Goal: Task Accomplishment & Management: Manage account settings

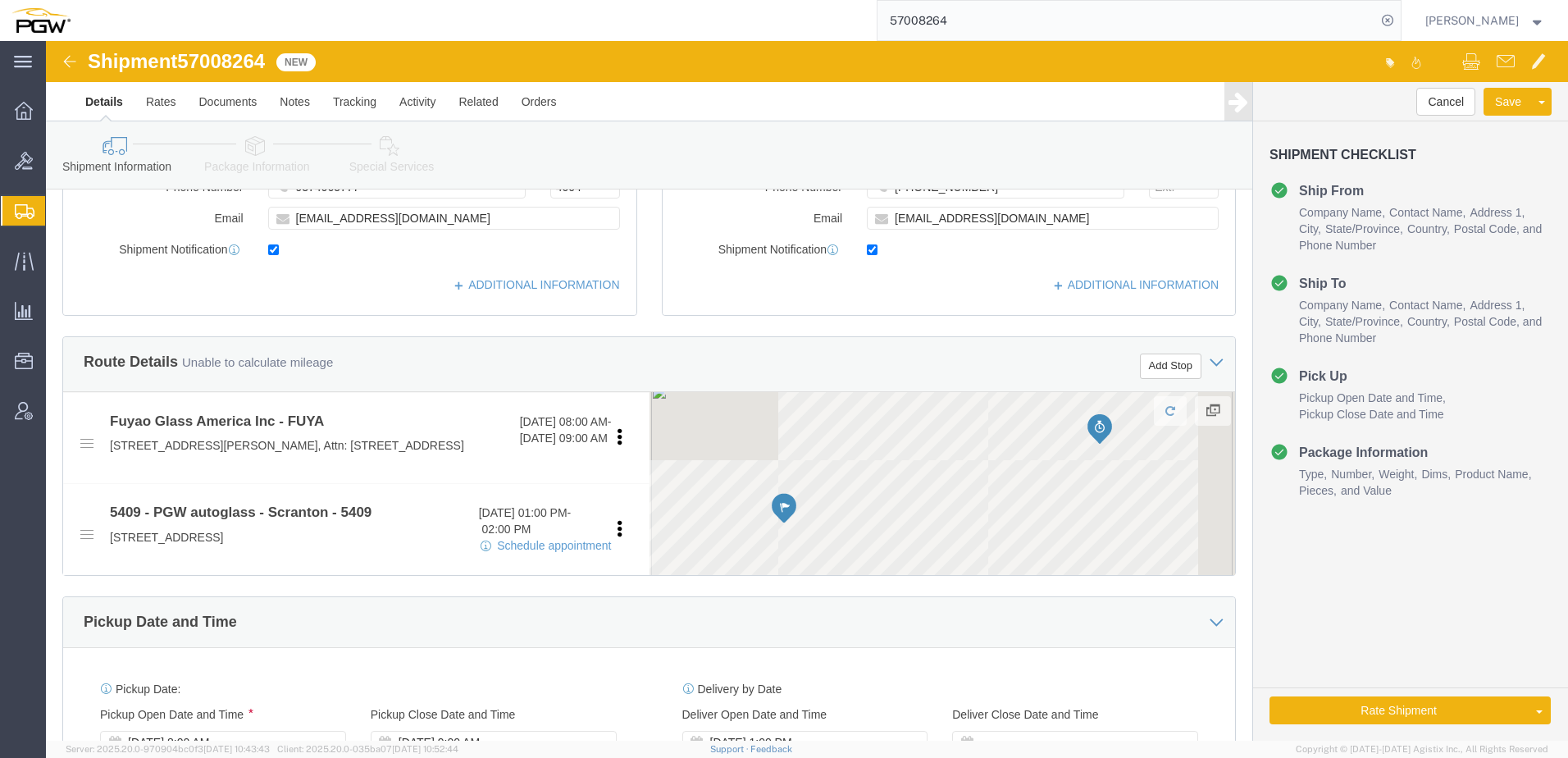
select select
select select "61931"
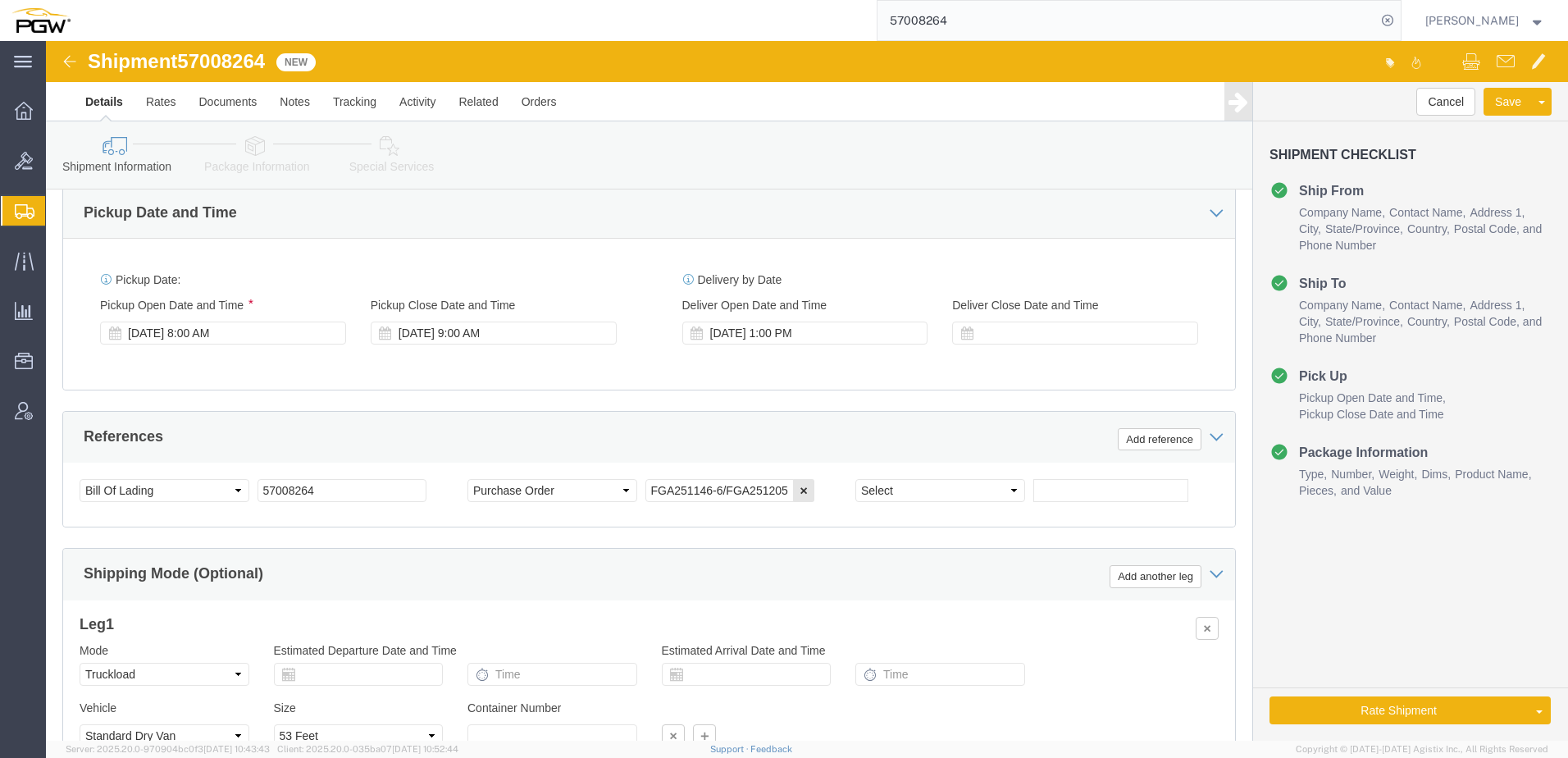
scroll to position [820, 0]
click div "[DATE] 1:00 PM"
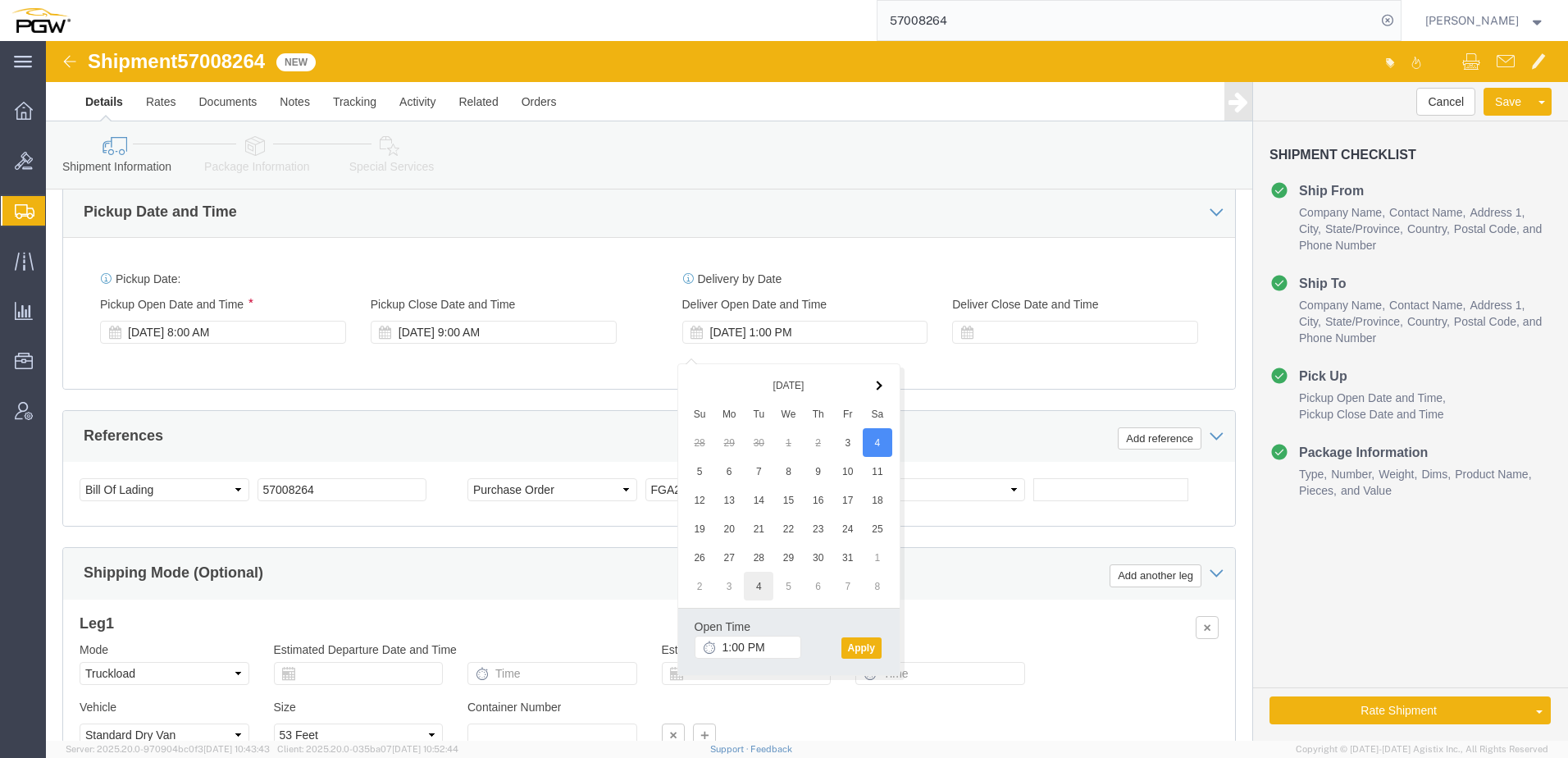
drag, startPoint x: 829, startPoint y: 399, endPoint x: 712, endPoint y: 543, distance: 185.5
click input "1:00 PM"
type input "8:00 AM"
click button "Apply"
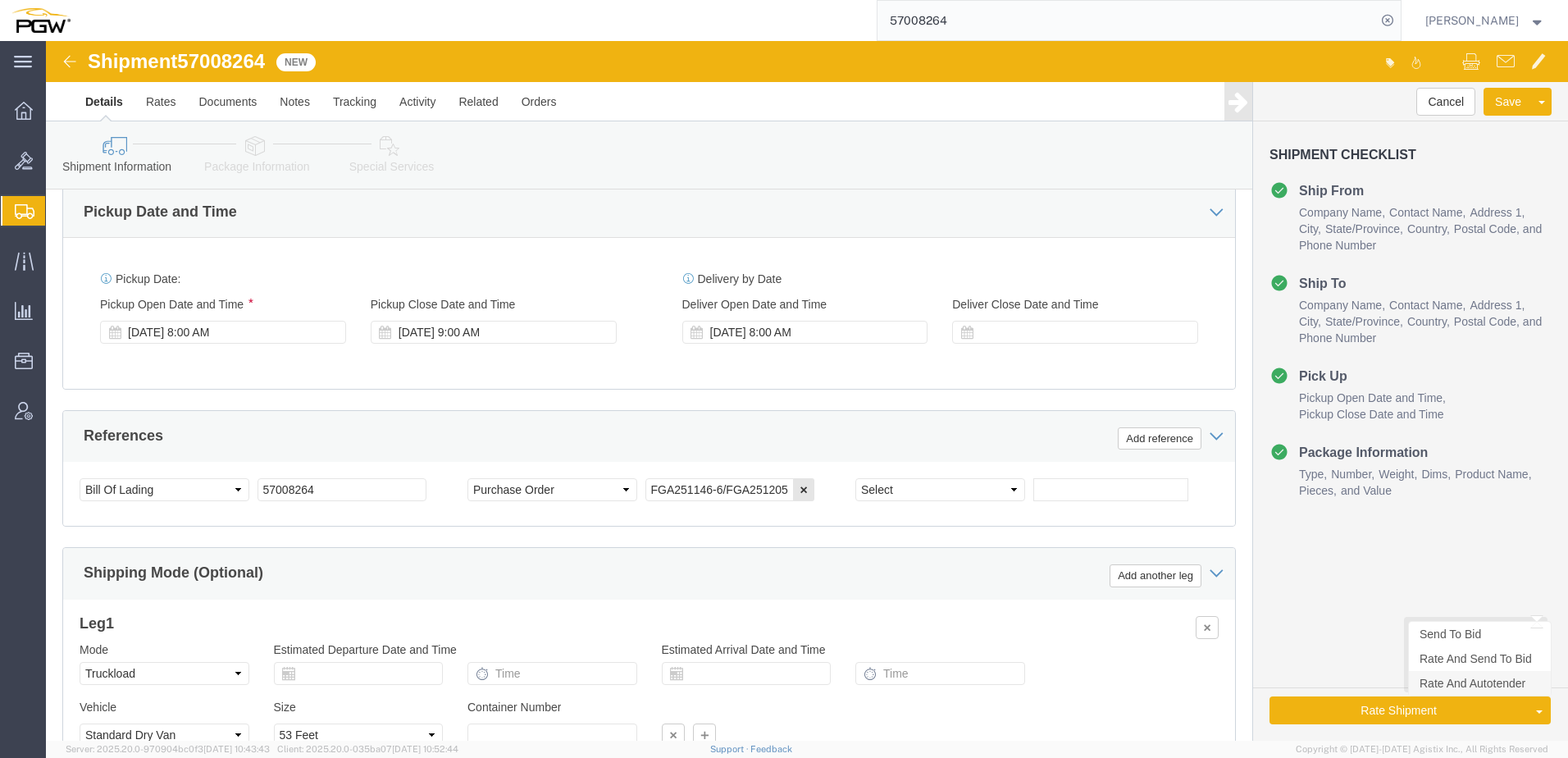
click link "Rate And Autotender"
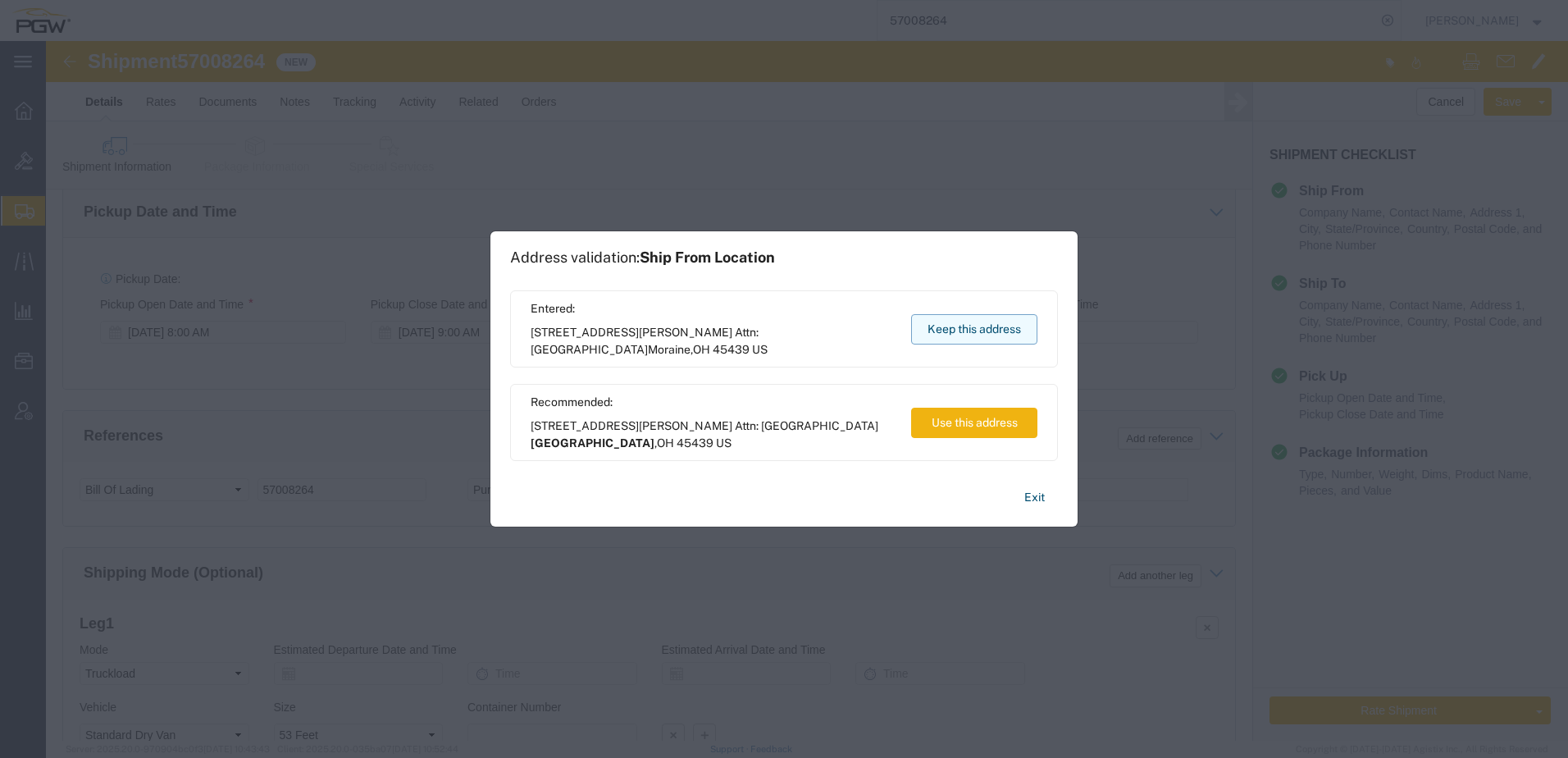
click at [967, 335] on button "Keep this address" at bounding box center [974, 329] width 126 height 31
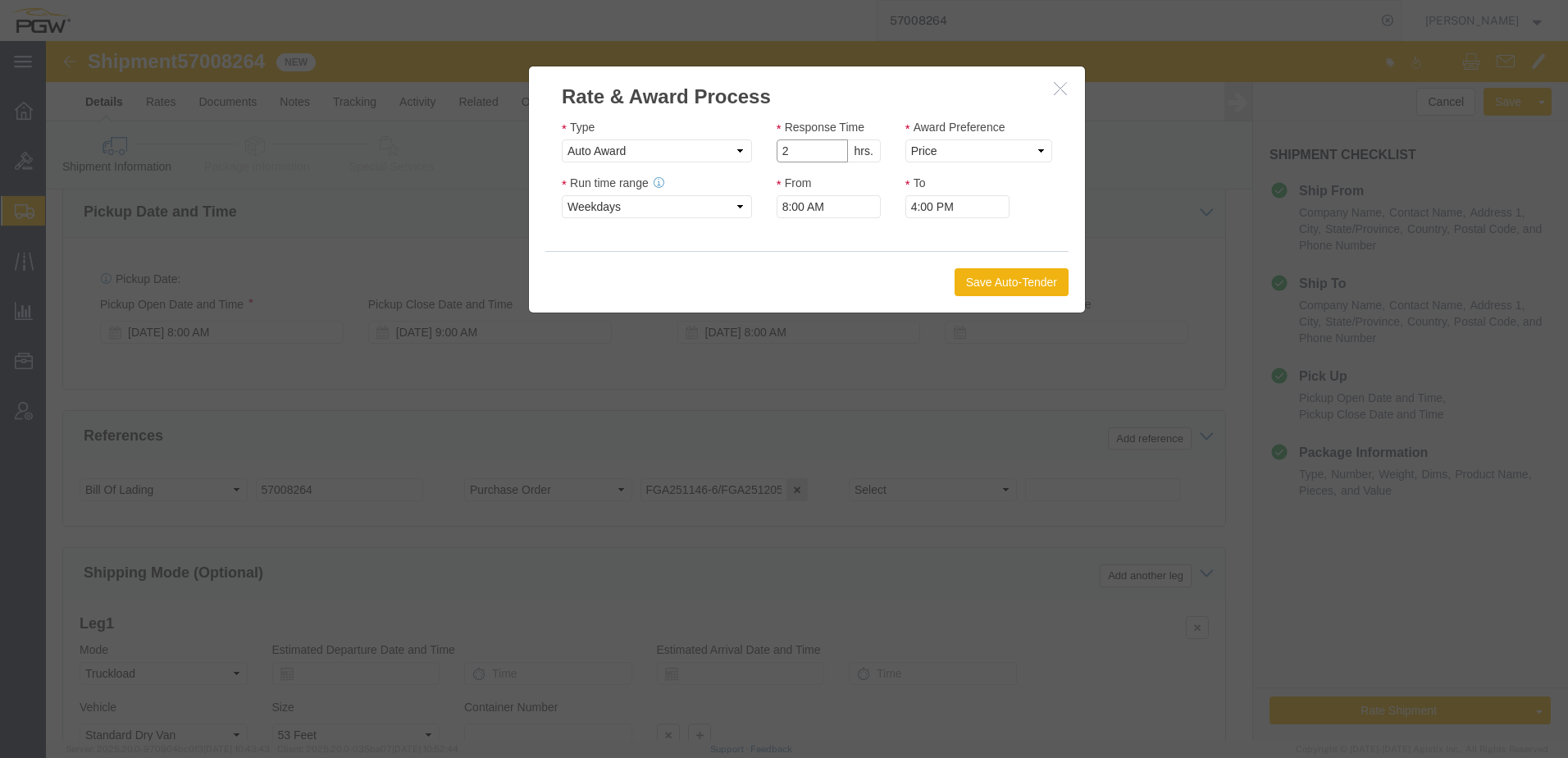
click input "2"
type input "1"
click input "1"
click select "Price Carrier Rank"
select select "LANE_RANK"
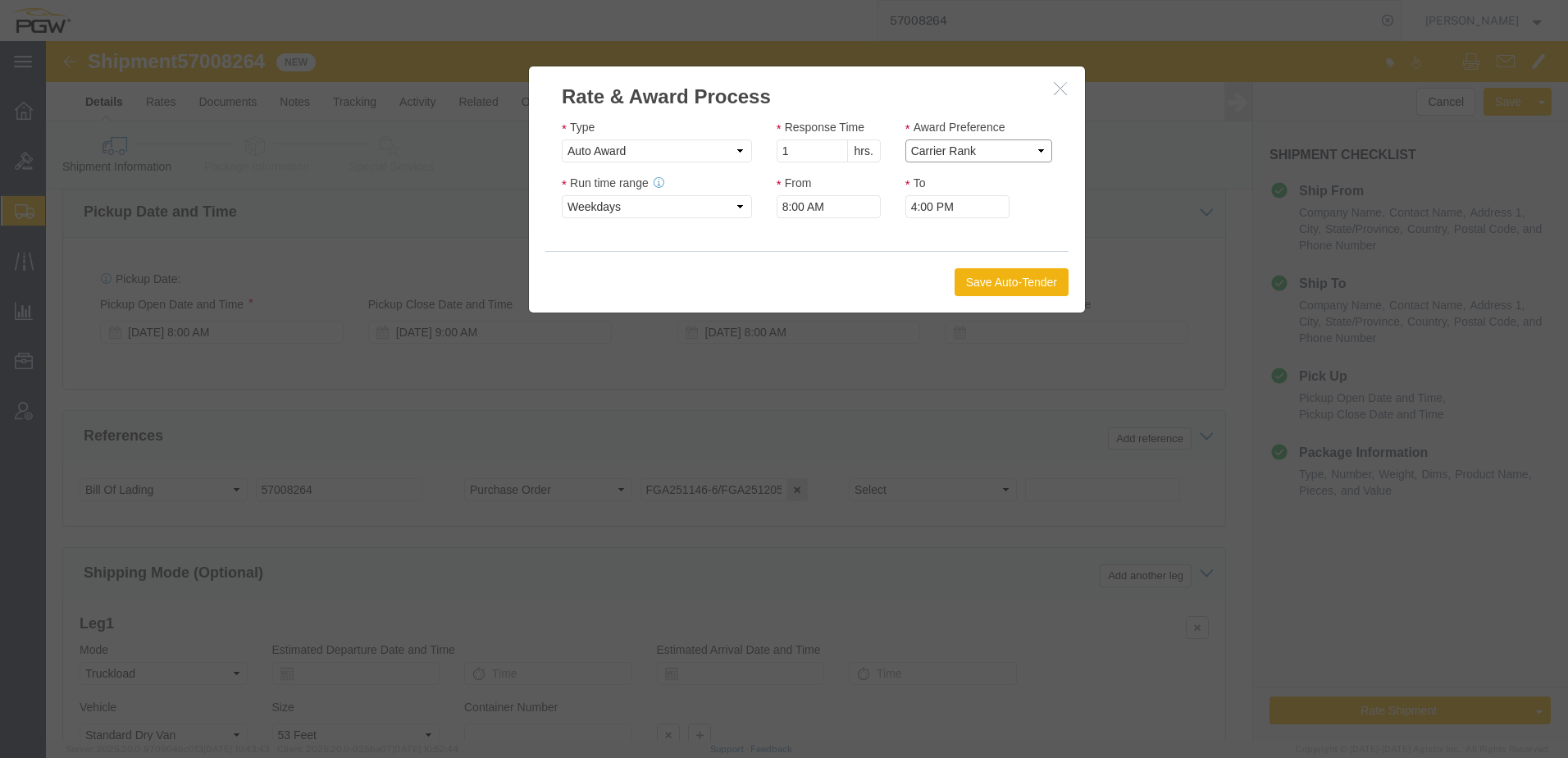
click select "Price Carrier Rank"
drag, startPoint x: 941, startPoint y: 242, endPoint x: 943, endPoint y: 232, distance: 10.2
click button "Save Auto-Tender"
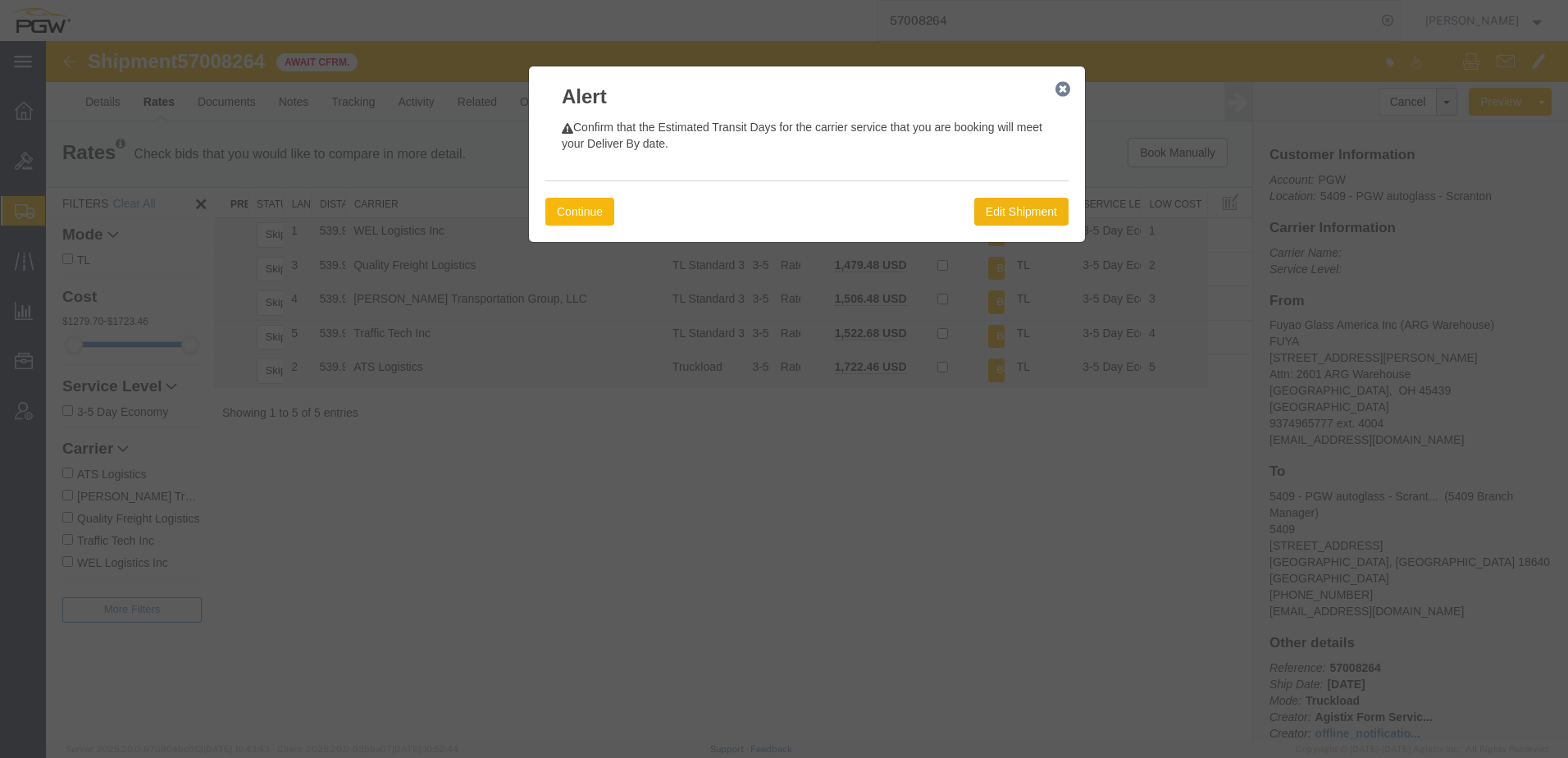
click at [559, 211] on button "Continue" at bounding box center [580, 212] width 69 height 28
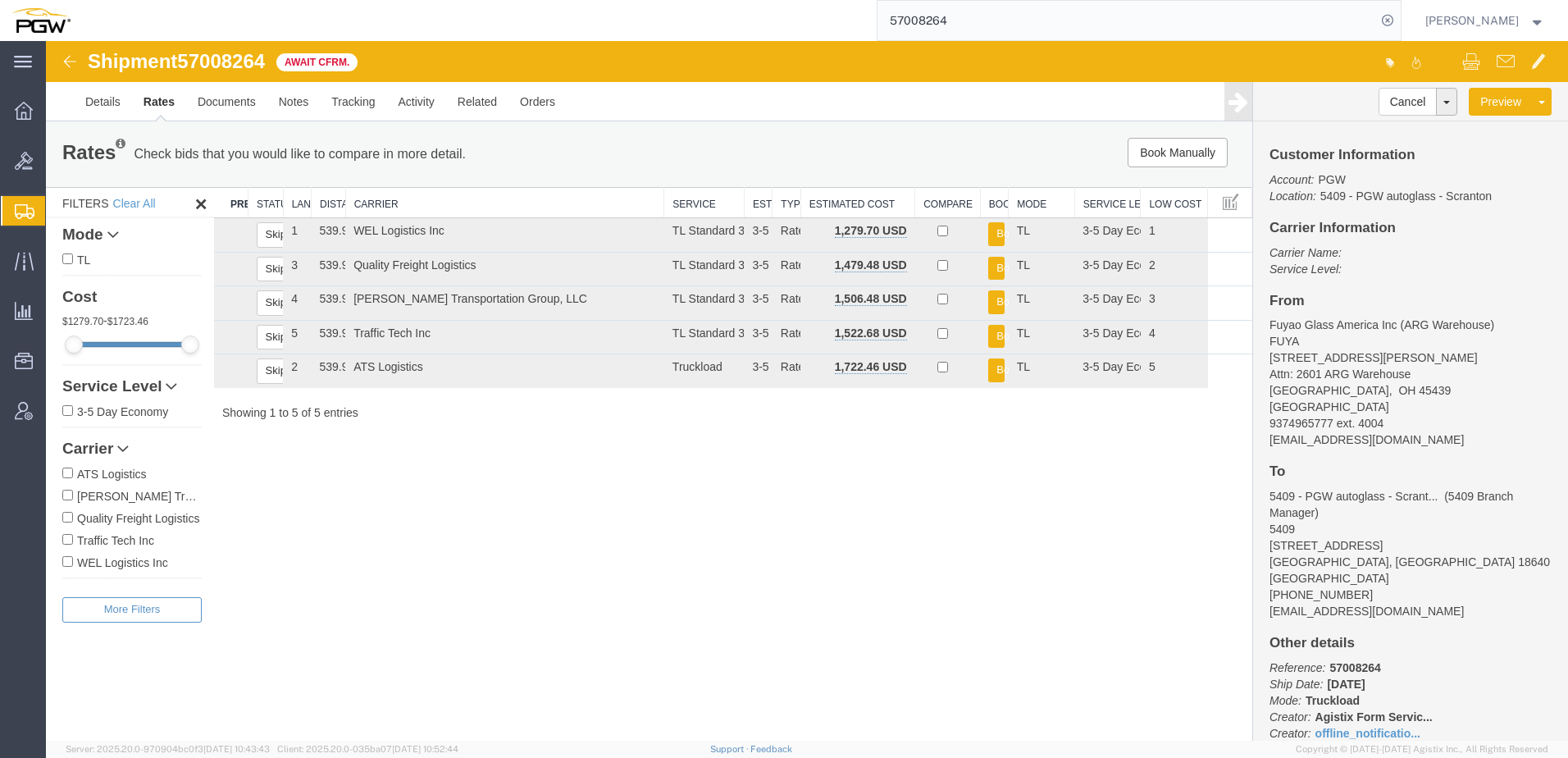
click at [399, 615] on div "Shipment 57008264 5 of 5 Await Cfrm. Details Rates Documents Notes Tracking Act…" at bounding box center [806, 391] width 1522 height 700
click at [618, 601] on div "Shipment 57008264 5 of 5 Await Cfrm. Details Rates Documents Notes Tracking Act…" at bounding box center [806, 391] width 1522 height 700
click at [0, 0] on span "Shipment Manager" at bounding box center [0, 0] width 0 height 0
